Goal: Task Accomplishment & Management: Manage account settings

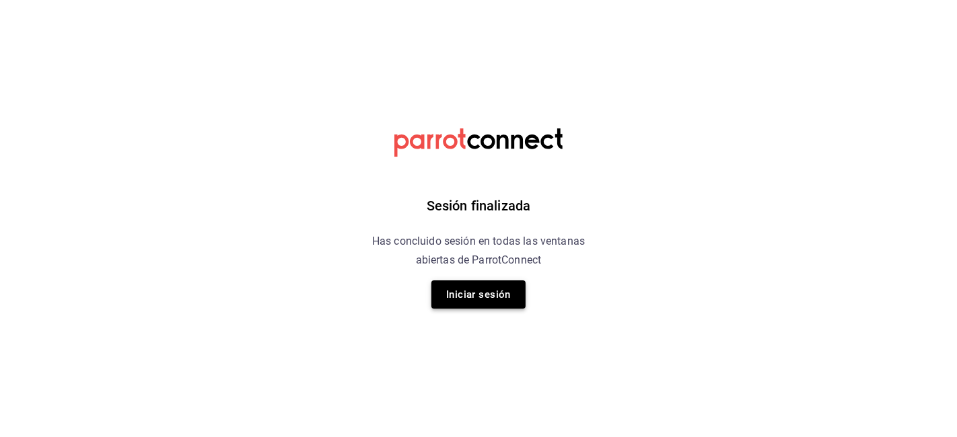
click at [440, 307] on button "Iniciar sesión" at bounding box center [478, 295] width 94 height 28
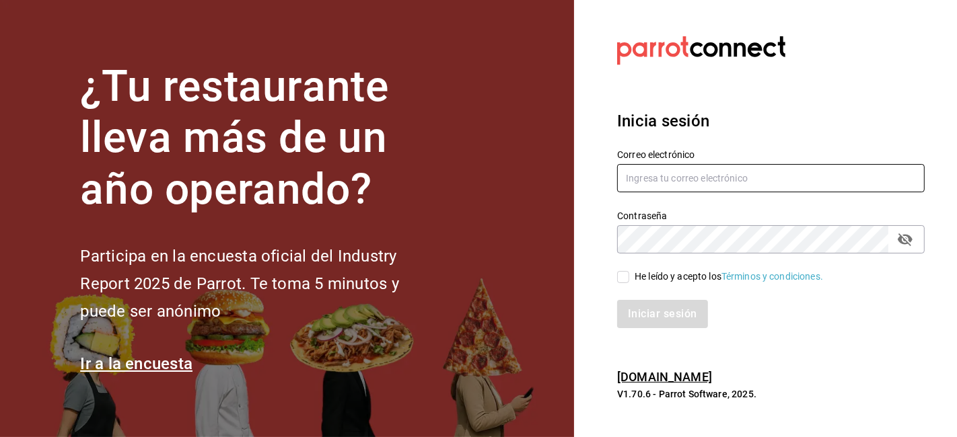
type input "[EMAIL_ADDRESS][DOMAIN_NAME]"
drag, startPoint x: 630, startPoint y: 271, endPoint x: 632, endPoint y: 279, distance: 8.3
click at [632, 279] on span "He leído y acepto los Términos y condiciones." at bounding box center [726, 277] width 194 height 14
click at [629, 279] on input "He leído y acepto los Términos y condiciones." at bounding box center [623, 277] width 12 height 12
checkbox input "true"
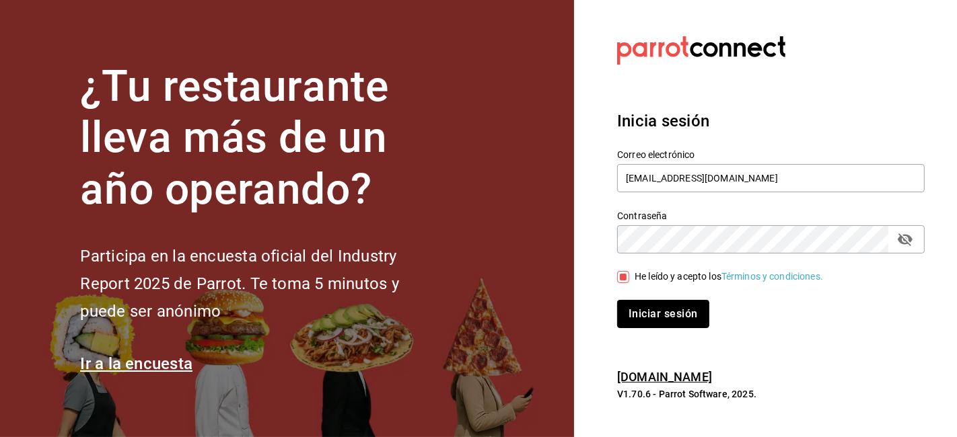
click at [651, 310] on button "Iniciar sesión" at bounding box center [662, 314] width 91 height 28
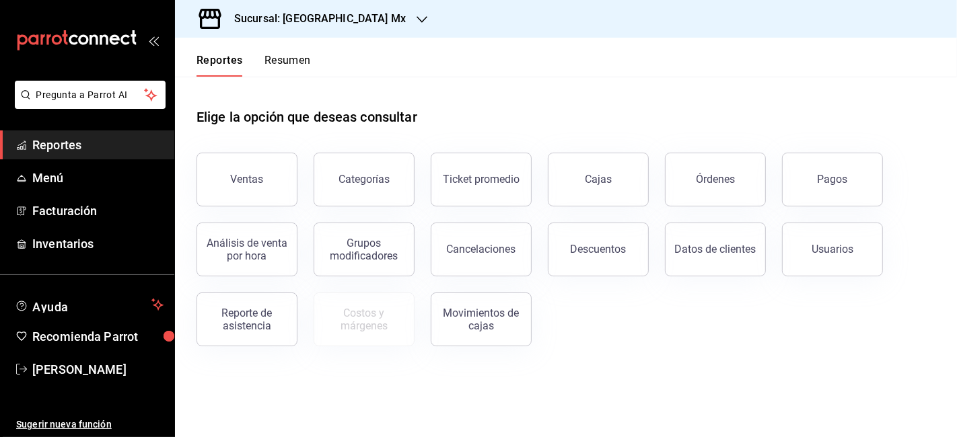
click at [288, 63] on button "Resumen" at bounding box center [287, 65] width 46 height 23
click at [288, 63] on html "Pregunta a Parrot AI Reportes Menú Facturación Inventarios Ayuda Recomienda Par…" at bounding box center [478, 218] width 957 height 437
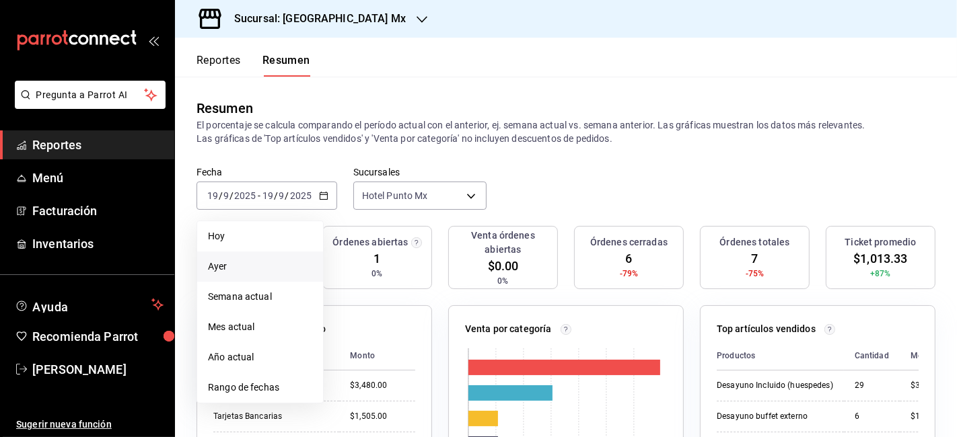
click at [298, 276] on li "Ayer" at bounding box center [260, 267] width 126 height 30
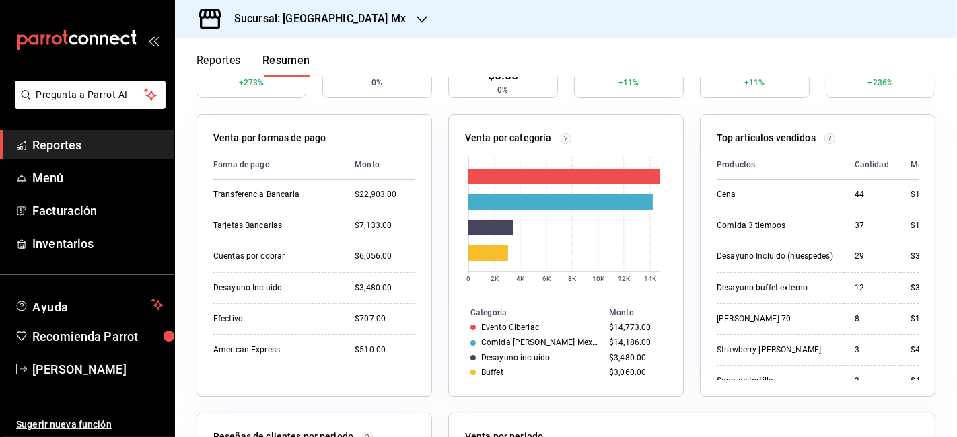
scroll to position [224, 0]
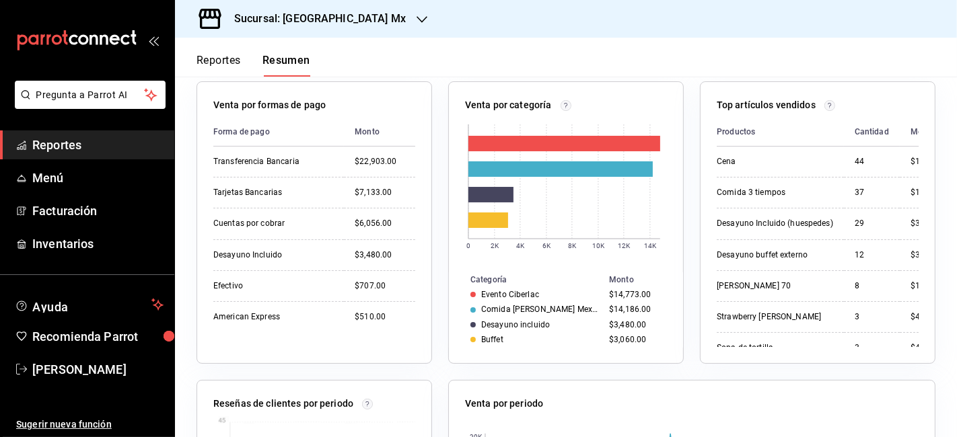
click at [223, 60] on button "Reportes" at bounding box center [218, 65] width 44 height 23
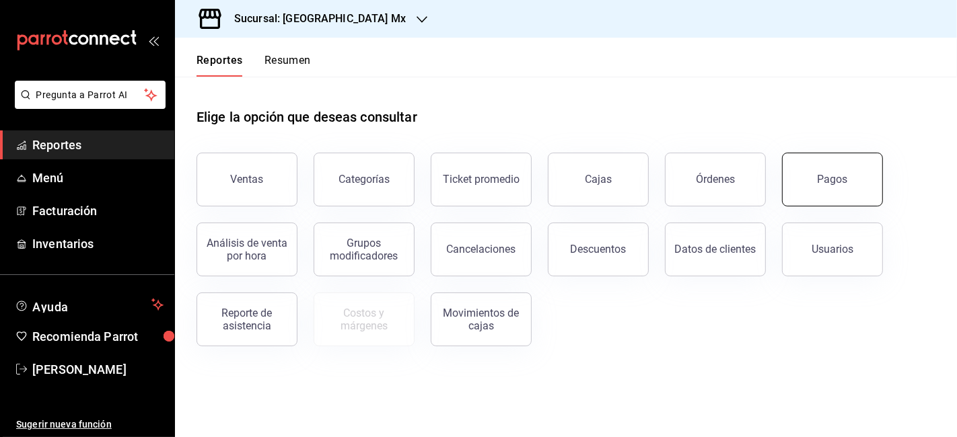
click at [786, 186] on div "Pagos" at bounding box center [824, 172] width 117 height 70
click at [842, 186] on button "Pagos" at bounding box center [832, 180] width 101 height 54
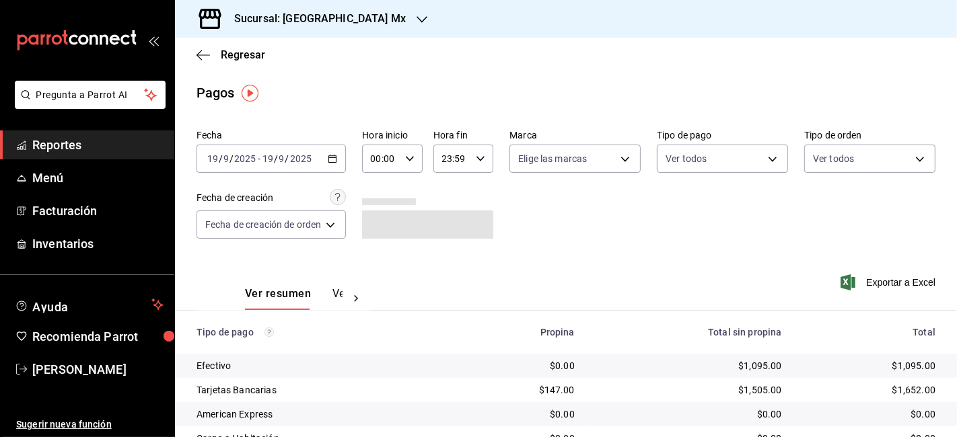
click at [284, 151] on div "2025-09-19 19 / 9 / 2025 - 2025-09-19 19 / 9 / 2025" at bounding box center [270, 159] width 149 height 28
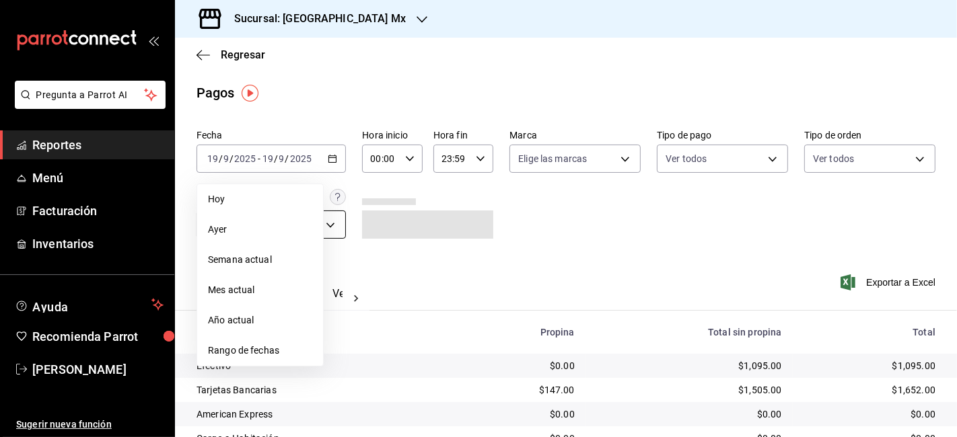
click at [275, 220] on li "Ayer" at bounding box center [260, 230] width 126 height 30
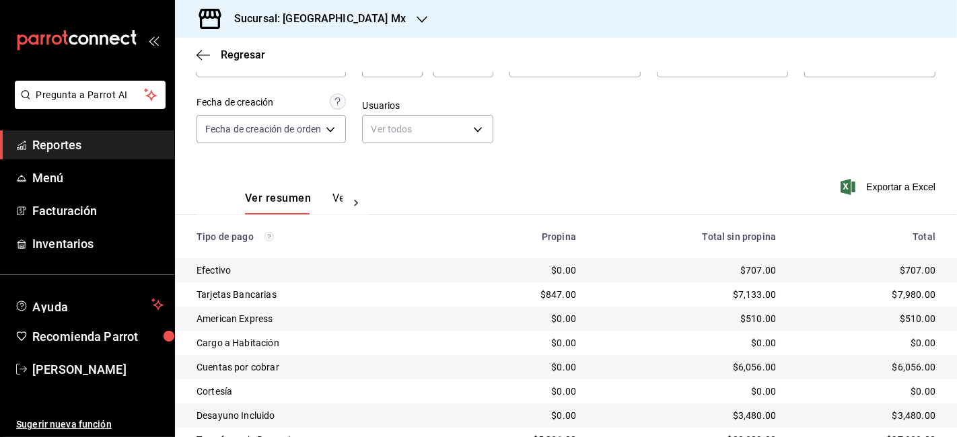
scroll to position [180, 0]
